Goal: Information Seeking & Learning: Learn about a topic

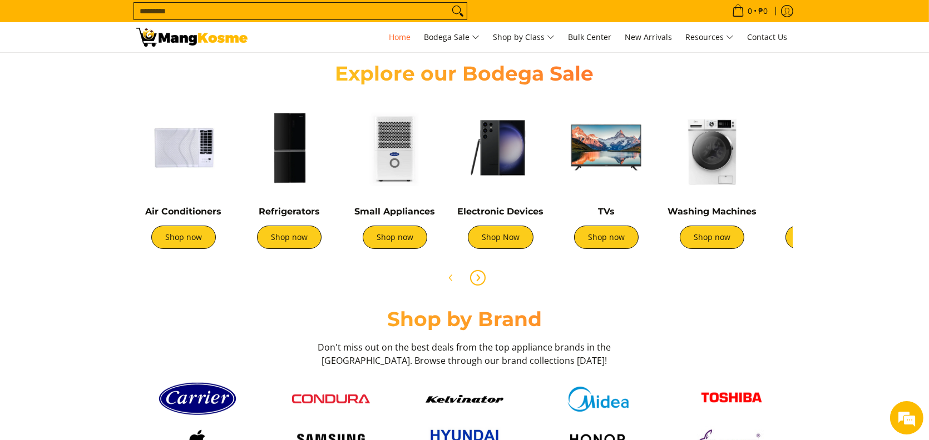
scroll to position [0, 442]
click at [478, 276] on icon "Next" at bounding box center [478, 278] width 3 height 6
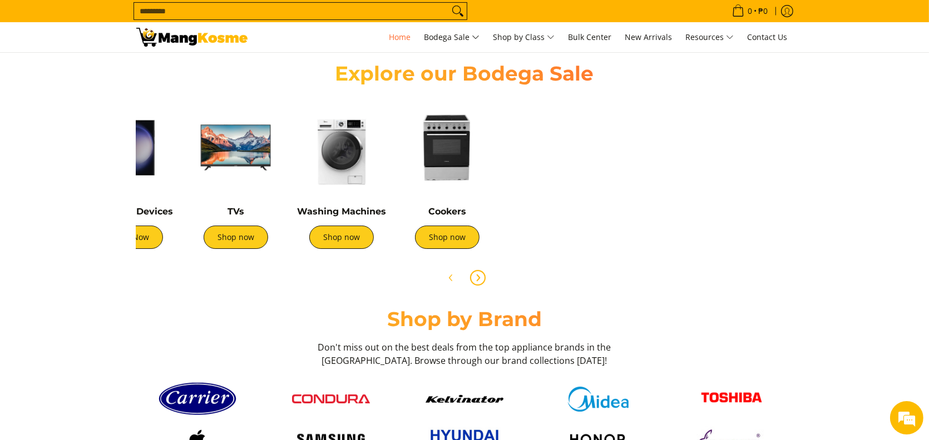
click at [478, 276] on icon "Next" at bounding box center [478, 278] width 3 height 6
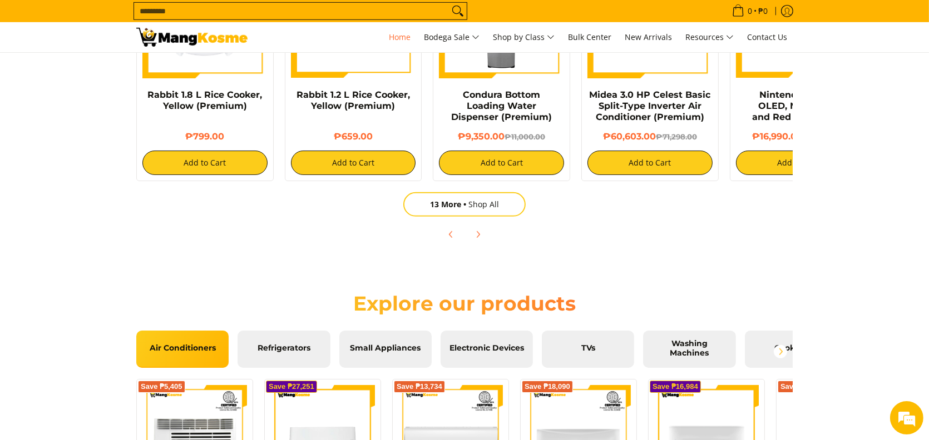
scroll to position [1057, 0]
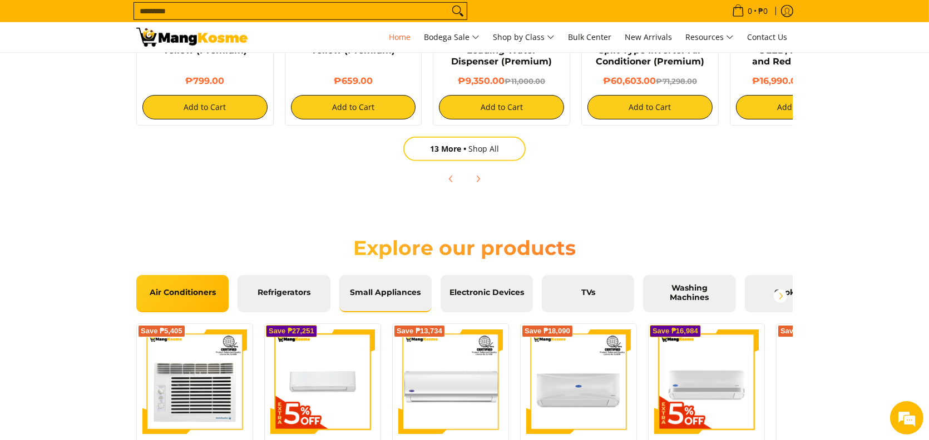
click at [402, 293] on span "Small Appliances" at bounding box center [386, 293] width 76 height 10
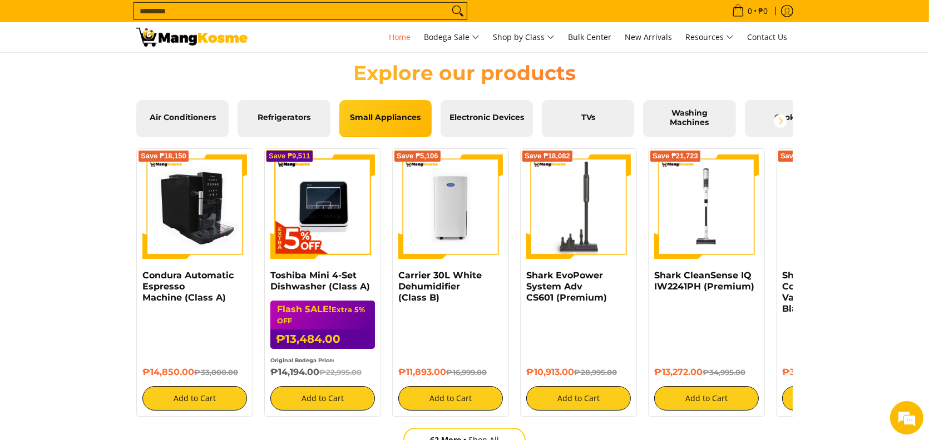
scroll to position [1279, 0]
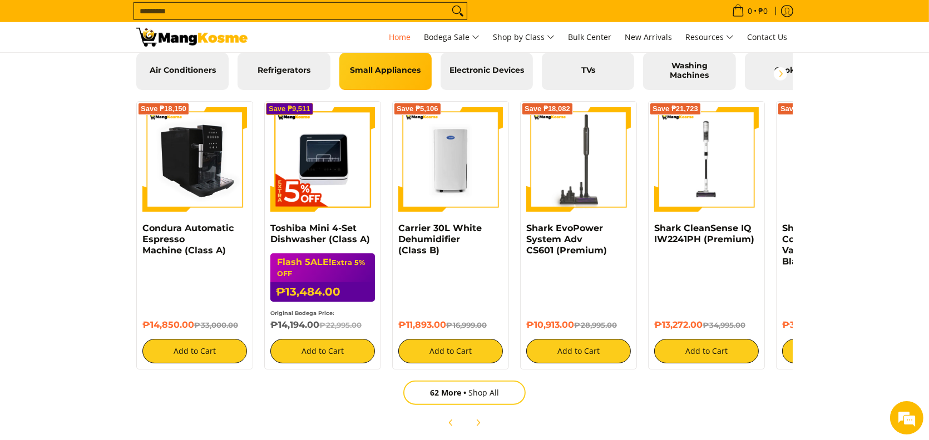
click at [186, 187] on img at bounding box center [194, 159] width 105 height 105
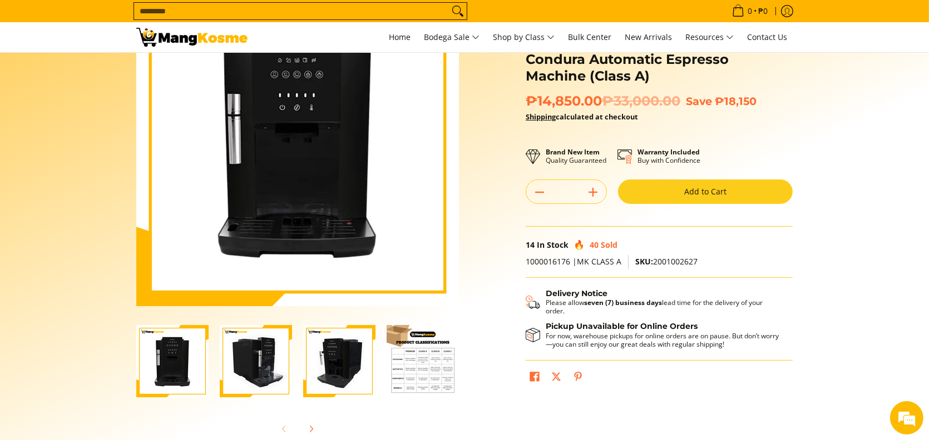
scroll to position [167, 0]
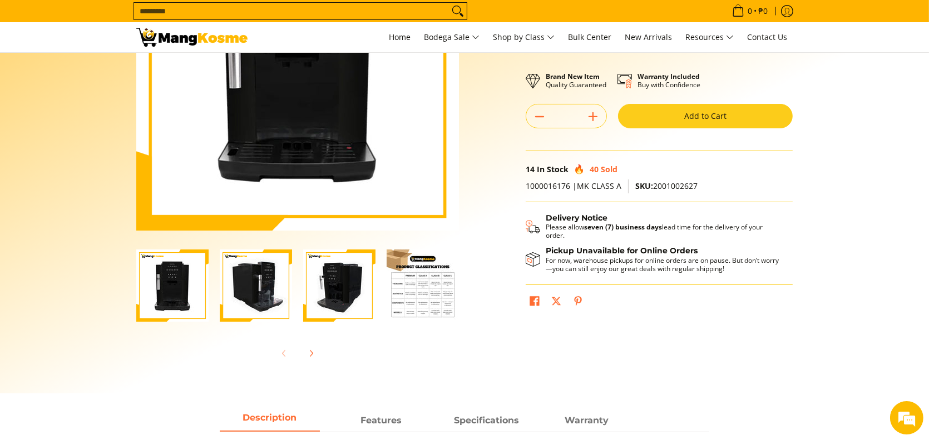
click at [420, 279] on img "Condura Automatic Espresso Machine (Class A)-4" at bounding box center [423, 286] width 72 height 72
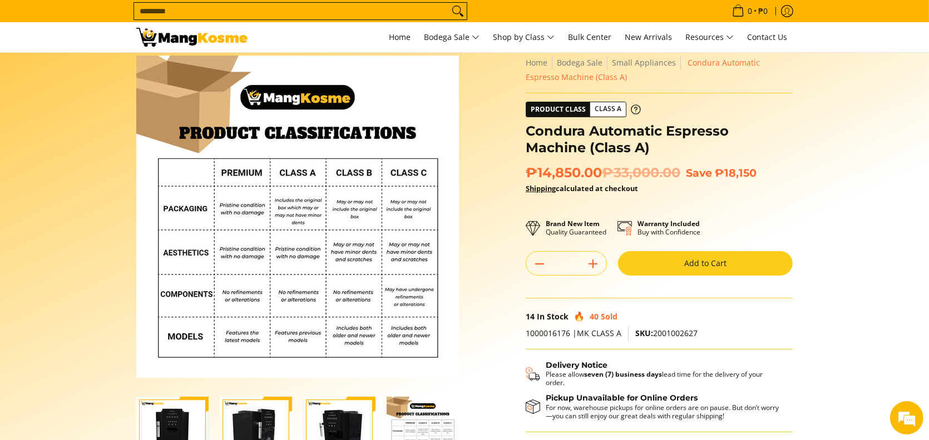
scroll to position [0, 0]
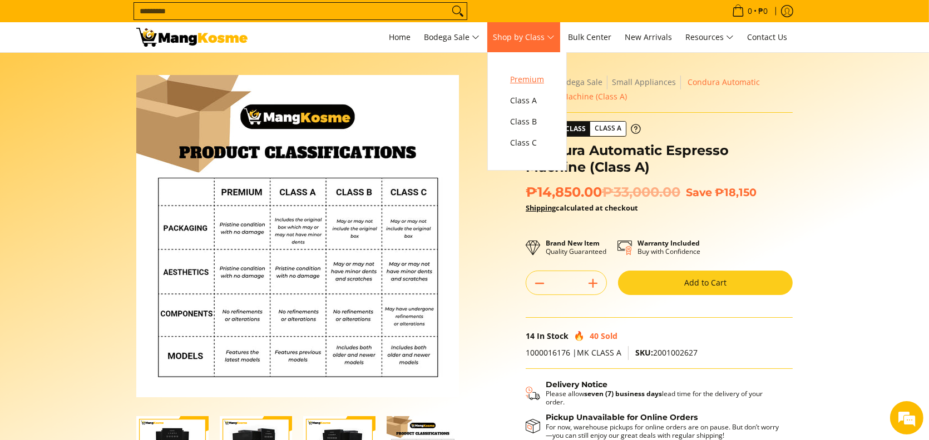
click at [543, 83] on span "Premium" at bounding box center [527, 80] width 34 height 14
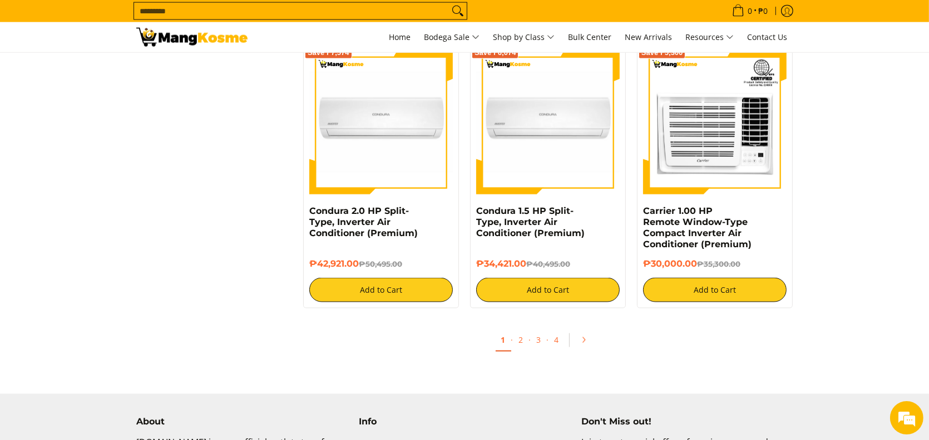
scroll to position [2280, 0]
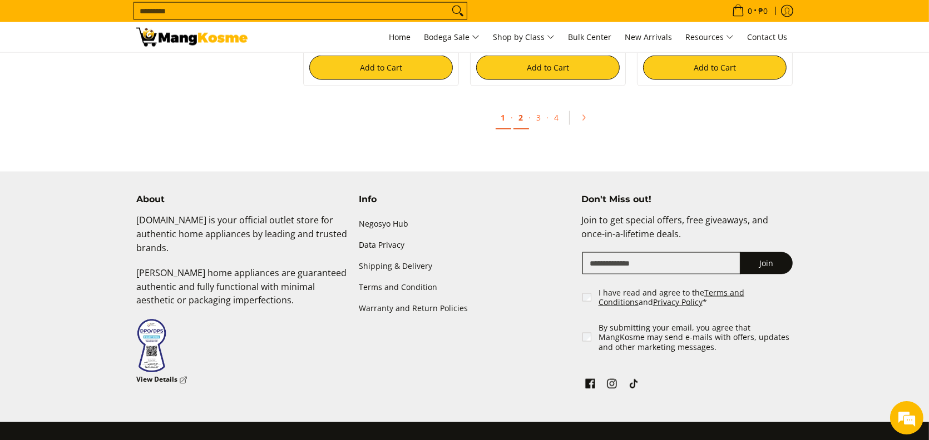
click at [520, 126] on link "2" at bounding box center [521, 118] width 16 height 23
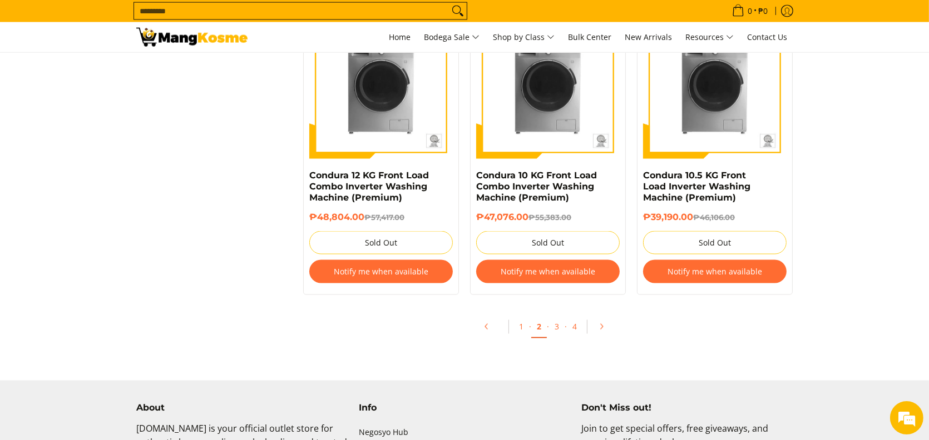
scroll to position [2280, 0]
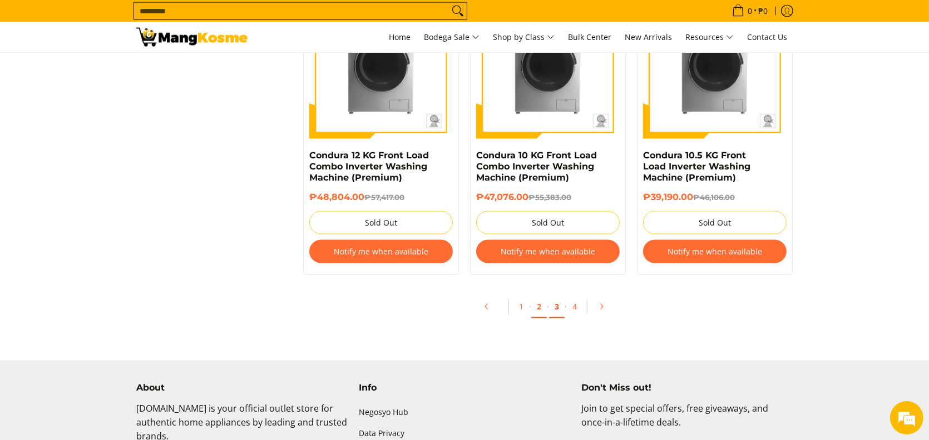
click at [559, 310] on link "3" at bounding box center [557, 307] width 16 height 23
